Goal: Task Accomplishment & Management: Complete application form

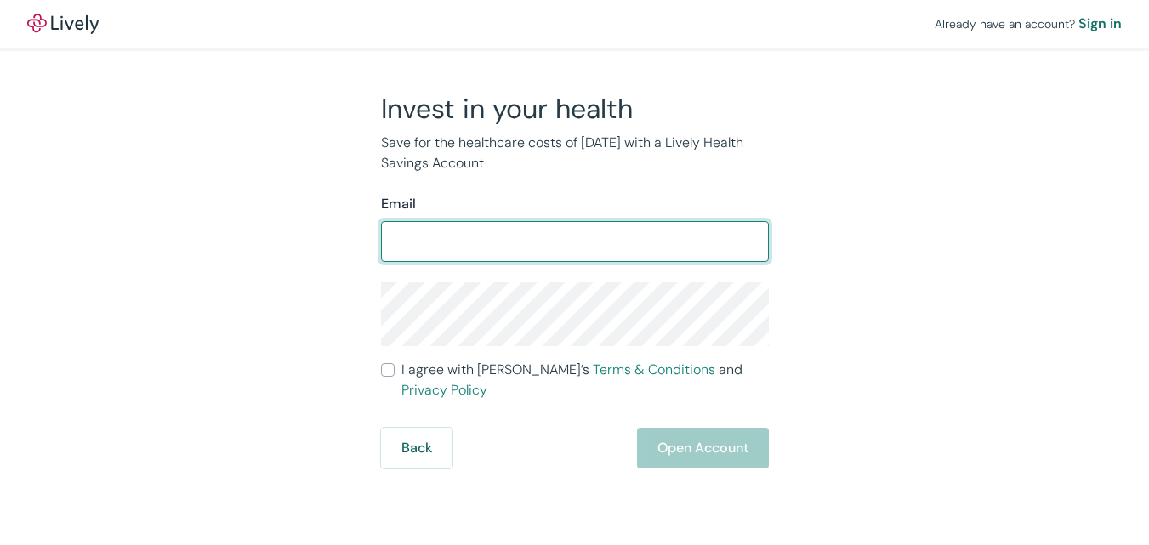
click at [381, 363] on input "I agree with Lively’s Terms & Conditions and Privacy Policy" at bounding box center [388, 370] width 14 height 14
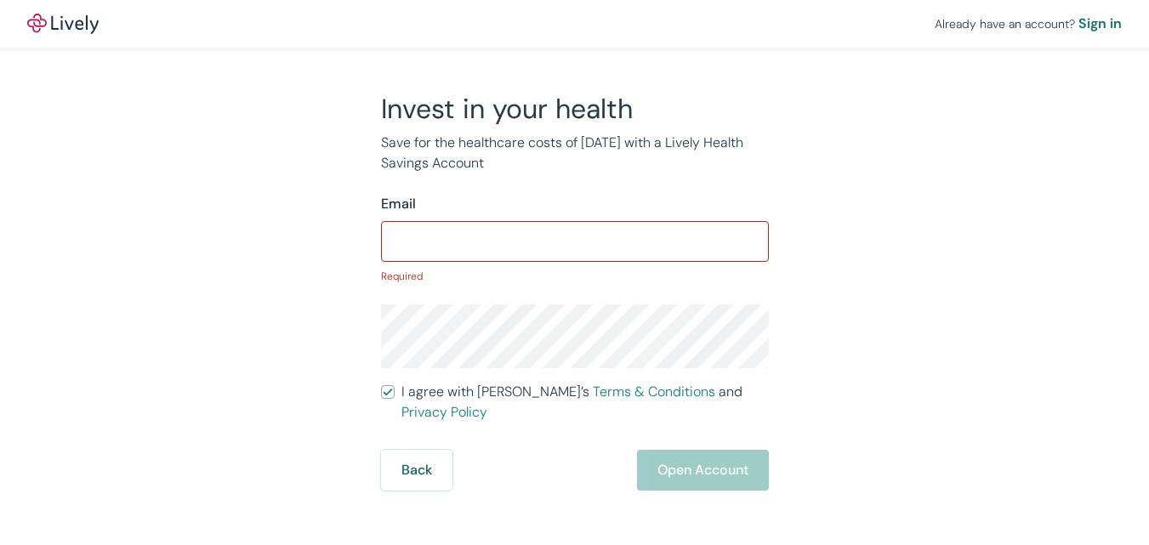
click at [381, 385] on input "I agree with Lively’s Terms & Conditions and Privacy Policy" at bounding box center [388, 392] width 14 height 14
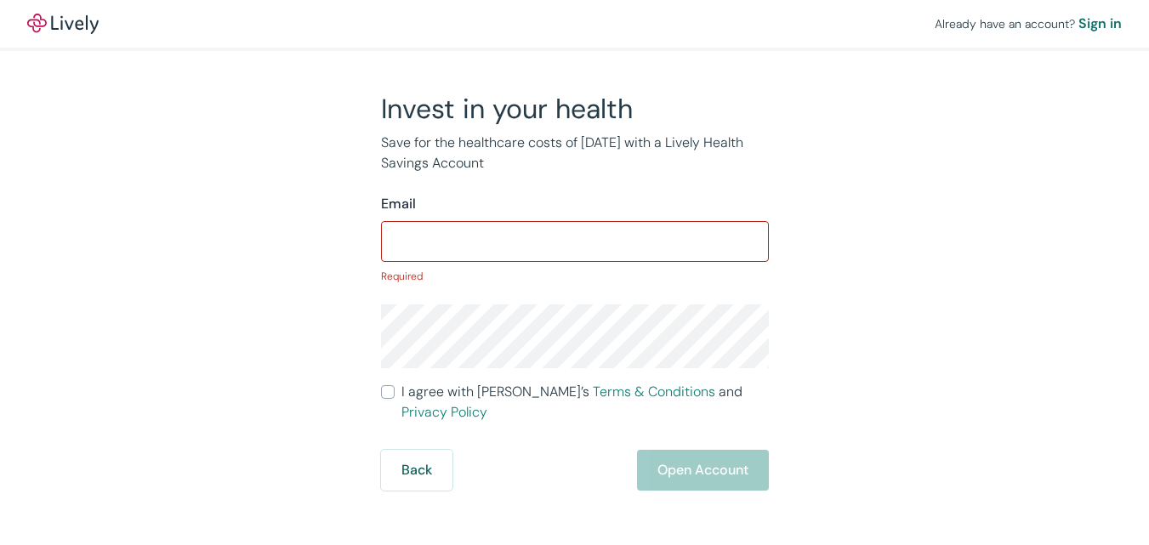
click at [381, 385] on input "I agree with Lively’s Terms & Conditions and Privacy Policy" at bounding box center [388, 392] width 14 height 14
checkbox input "true"
click at [1078, 21] on div "Sign in" at bounding box center [1099, 24] width 43 height 20
